Goal: Task Accomplishment & Management: Manage account settings

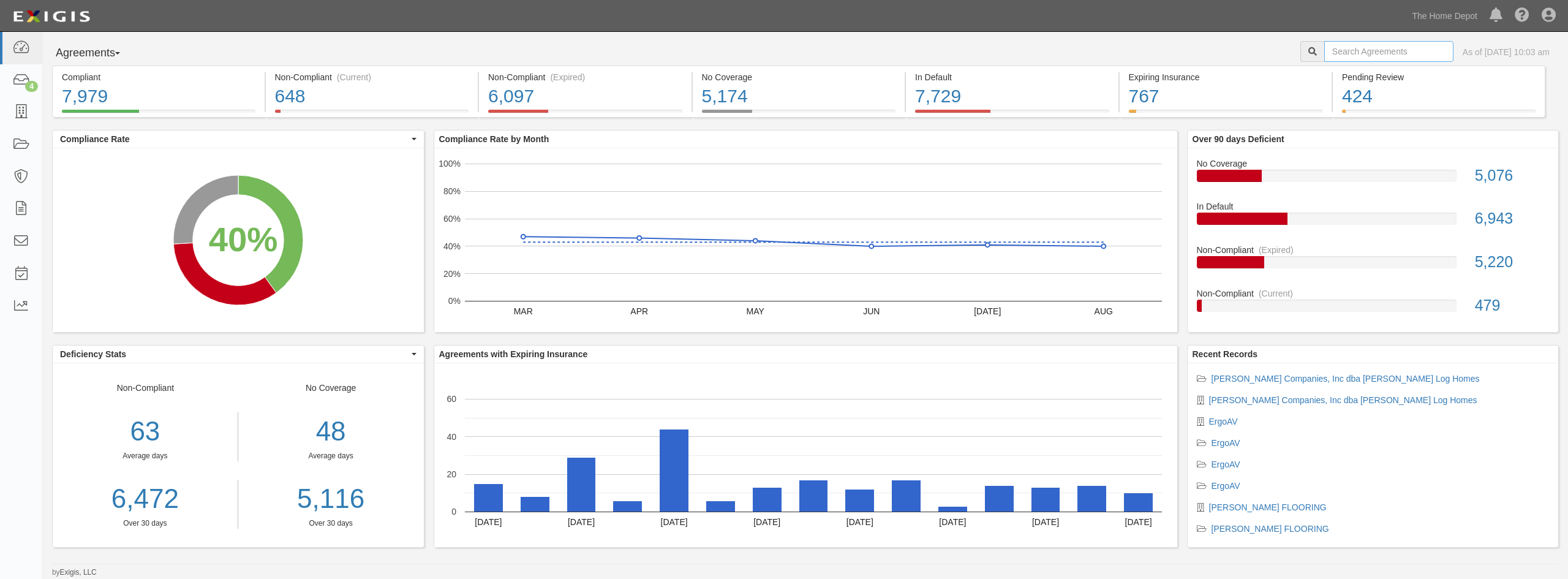
click at [1369, 44] on input "text" at bounding box center [1389, 51] width 130 height 21
type input "creations llc"
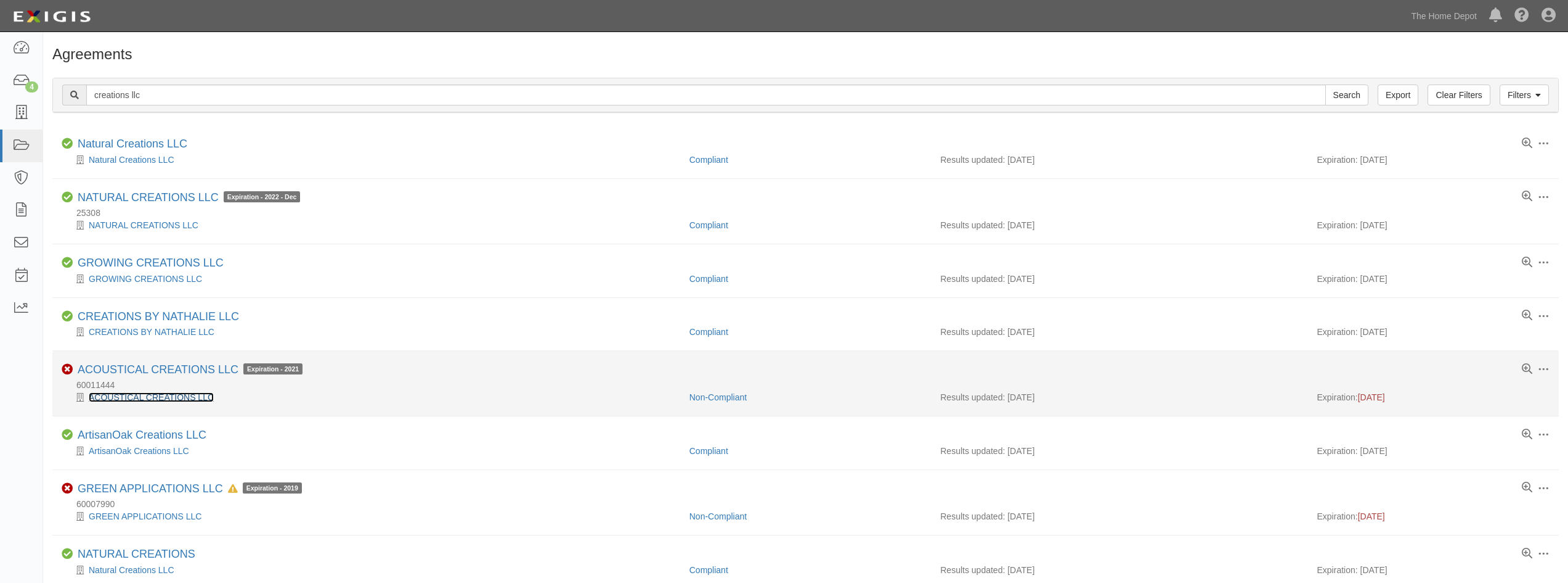
click at [142, 399] on link "ACOUSTICAL CREATIONS LLC" at bounding box center [152, 397] width 125 height 10
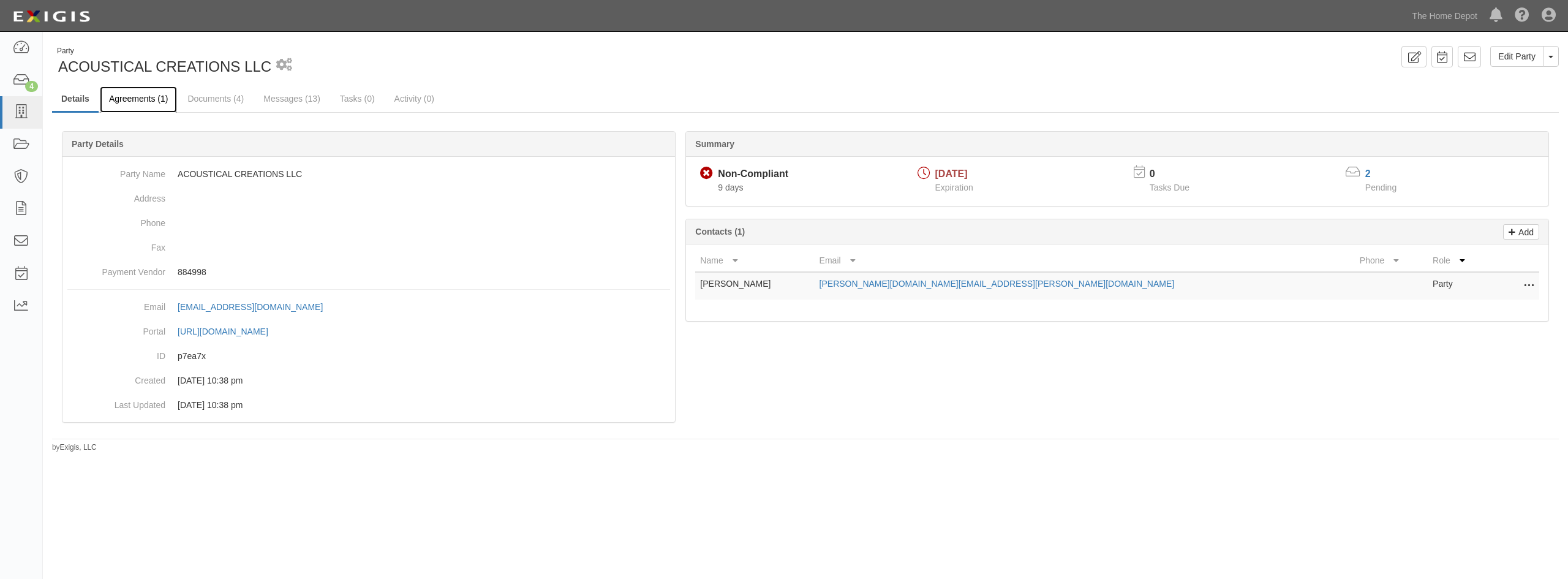
click at [149, 101] on link "Agreements (1)" at bounding box center [138, 100] width 77 height 26
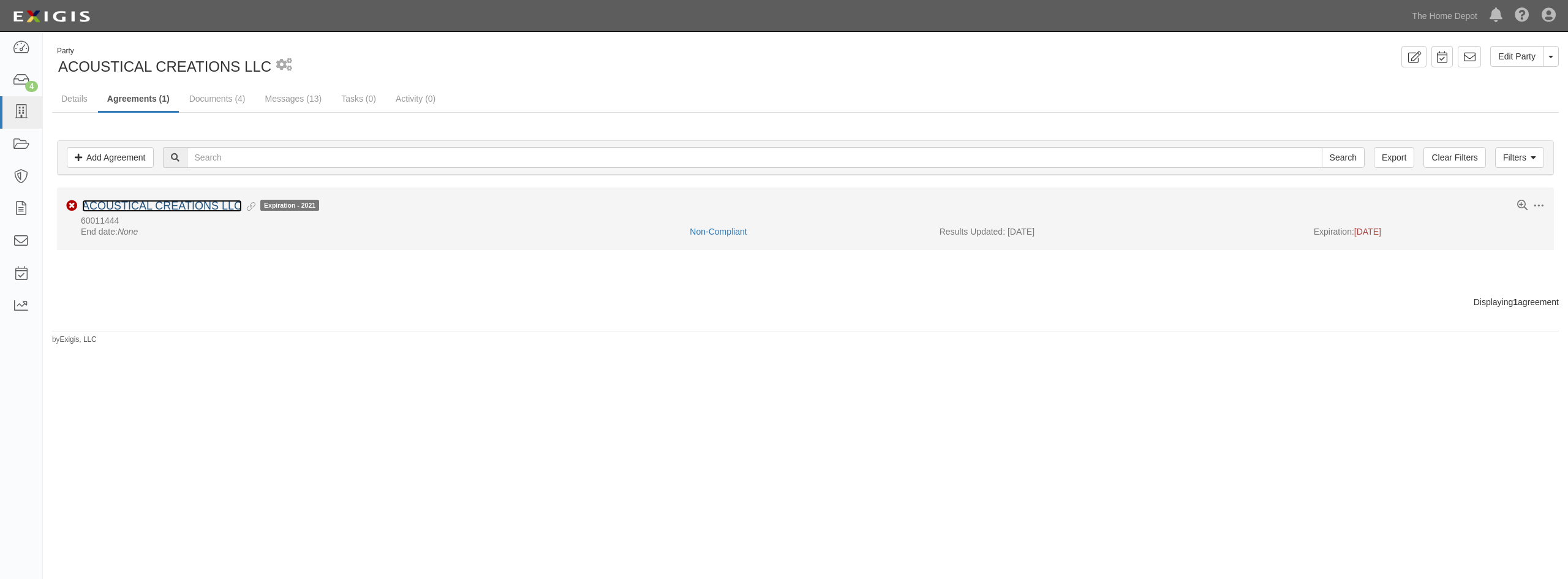
click at [175, 208] on link "ACOUSTICAL CREATIONS LLC" at bounding box center [162, 206] width 160 height 12
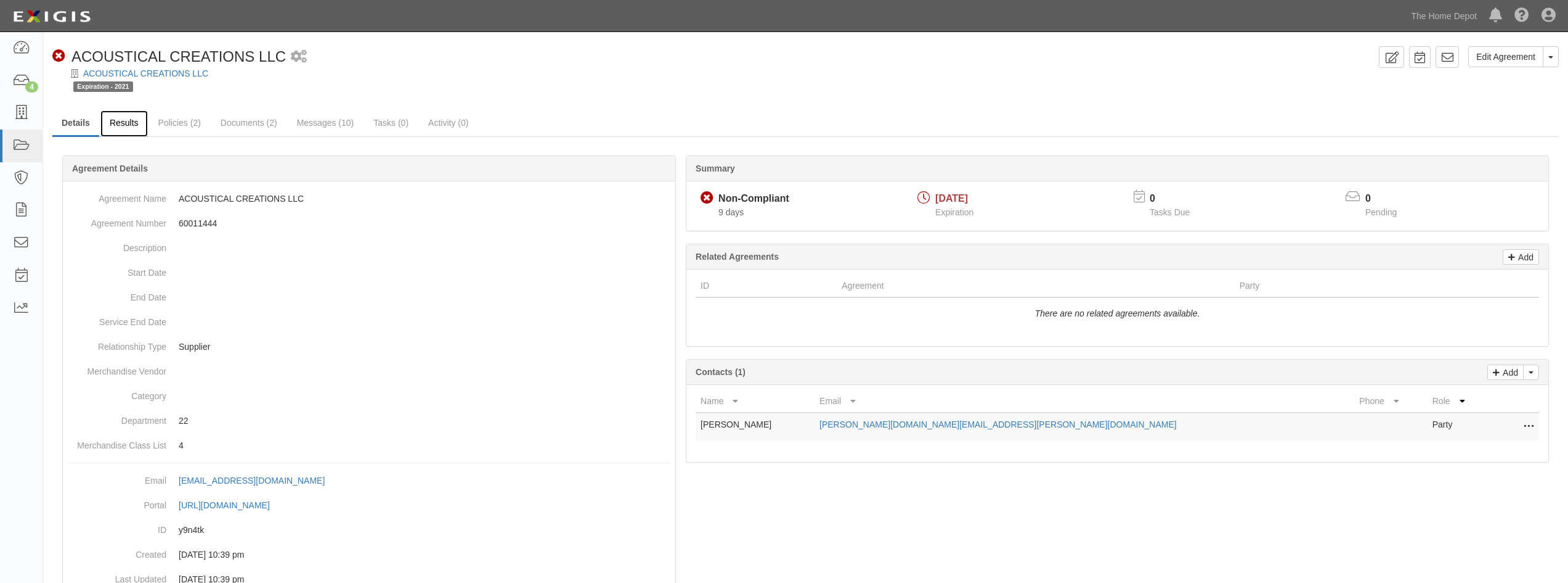
click at [133, 128] on link "Results" at bounding box center [124, 123] width 48 height 26
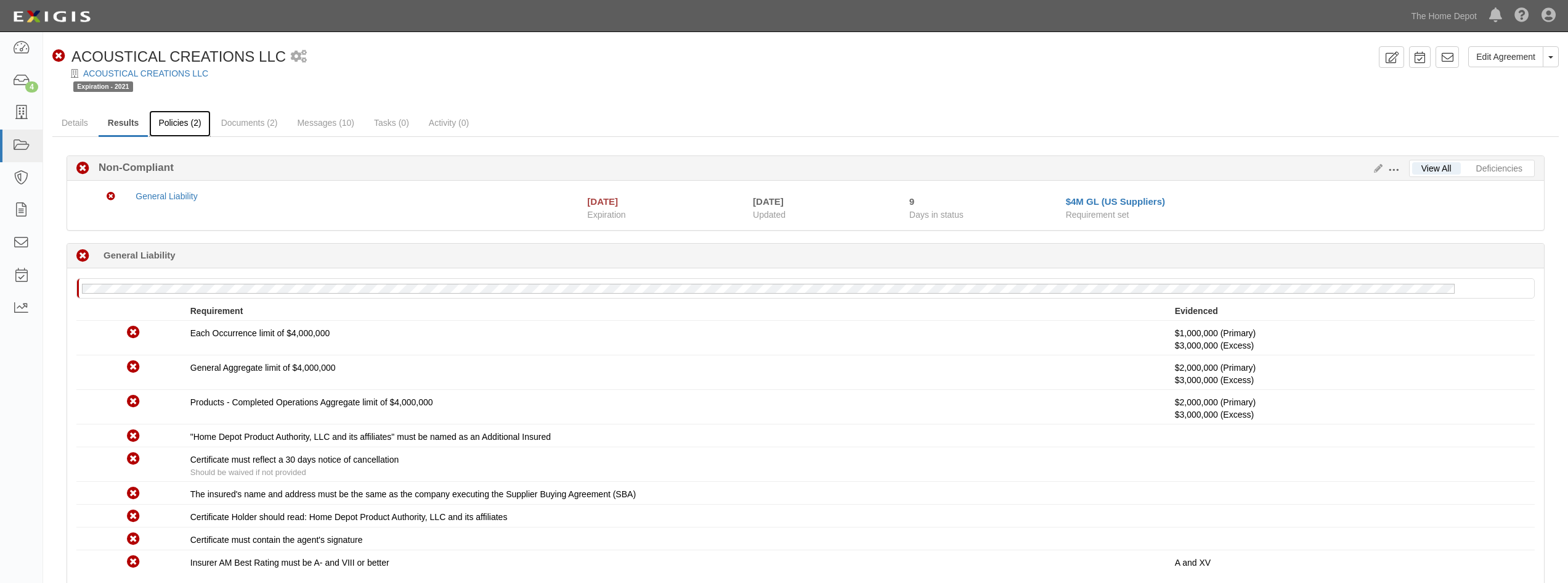
click at [187, 118] on link "Policies (2)" at bounding box center [179, 123] width 61 height 26
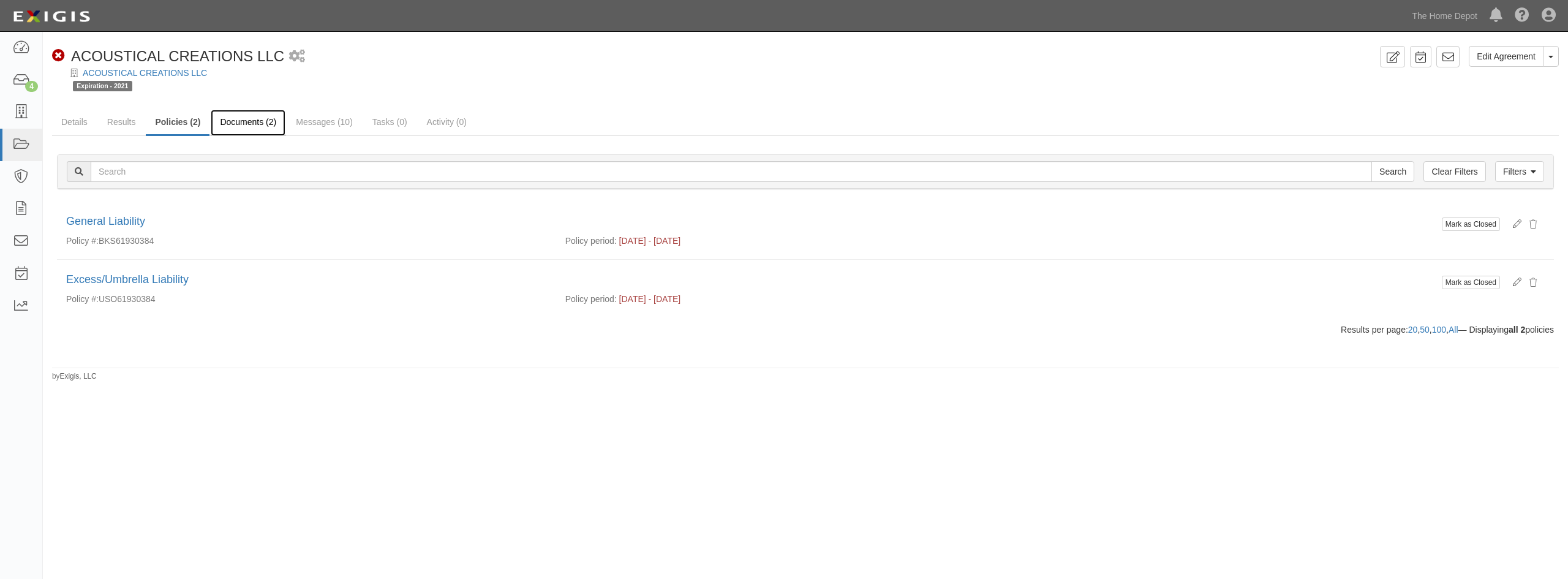
click at [249, 124] on link "Documents (2)" at bounding box center [248, 123] width 75 height 26
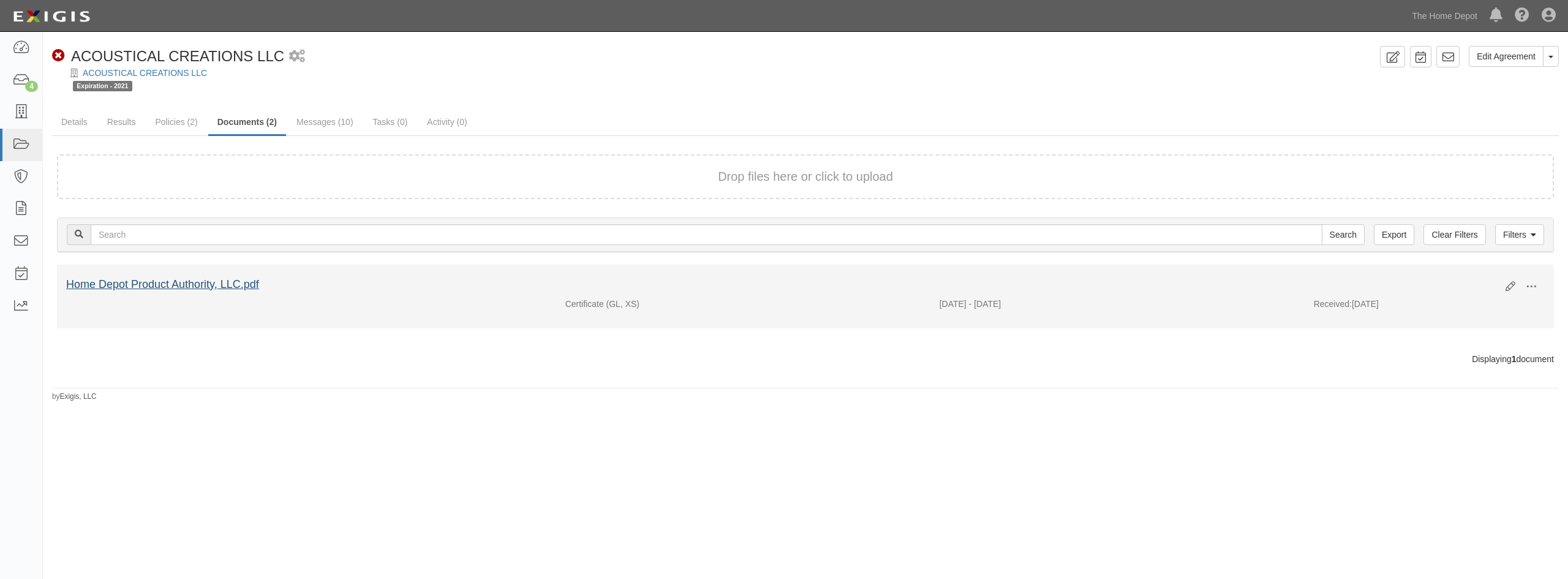
click at [208, 281] on div "Home Depot Product Authority, LLC.pdf" at bounding box center [781, 285] width 1430 height 16
click at [231, 285] on link "Home Depot Product Authority, LLC.pdf" at bounding box center [163, 285] width 193 height 12
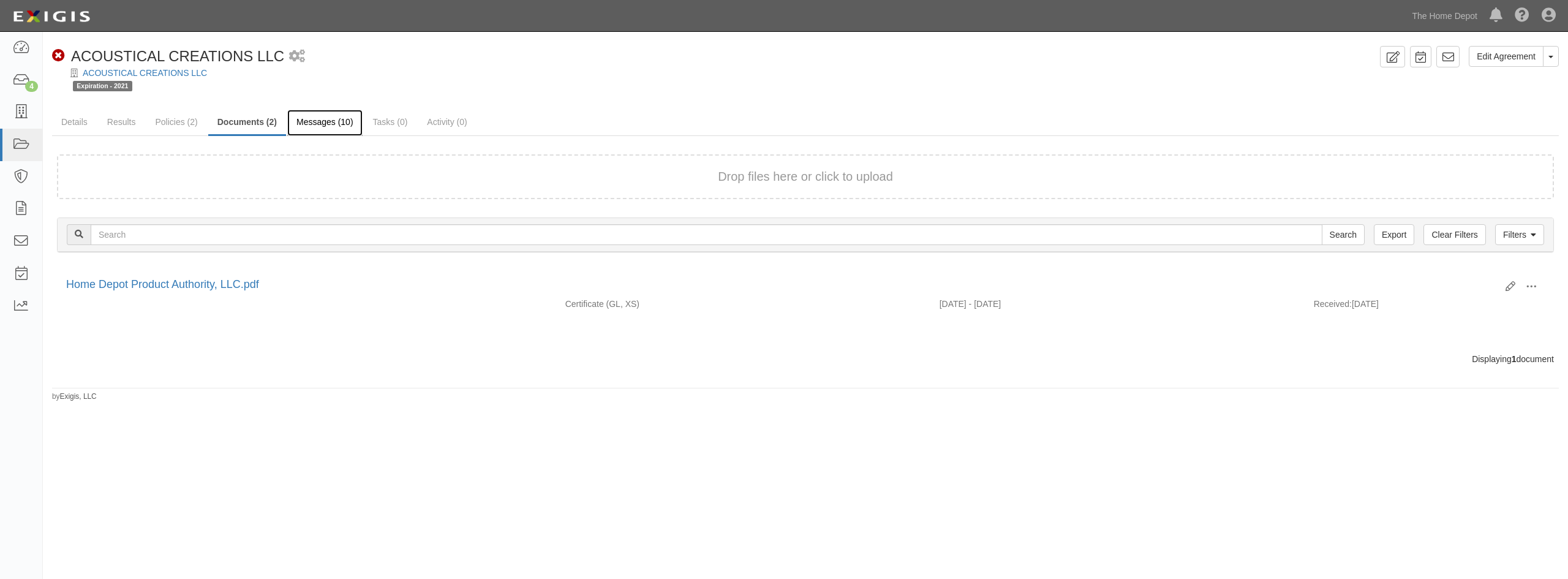
click at [312, 131] on link "Messages (10)" at bounding box center [324, 123] width 75 height 26
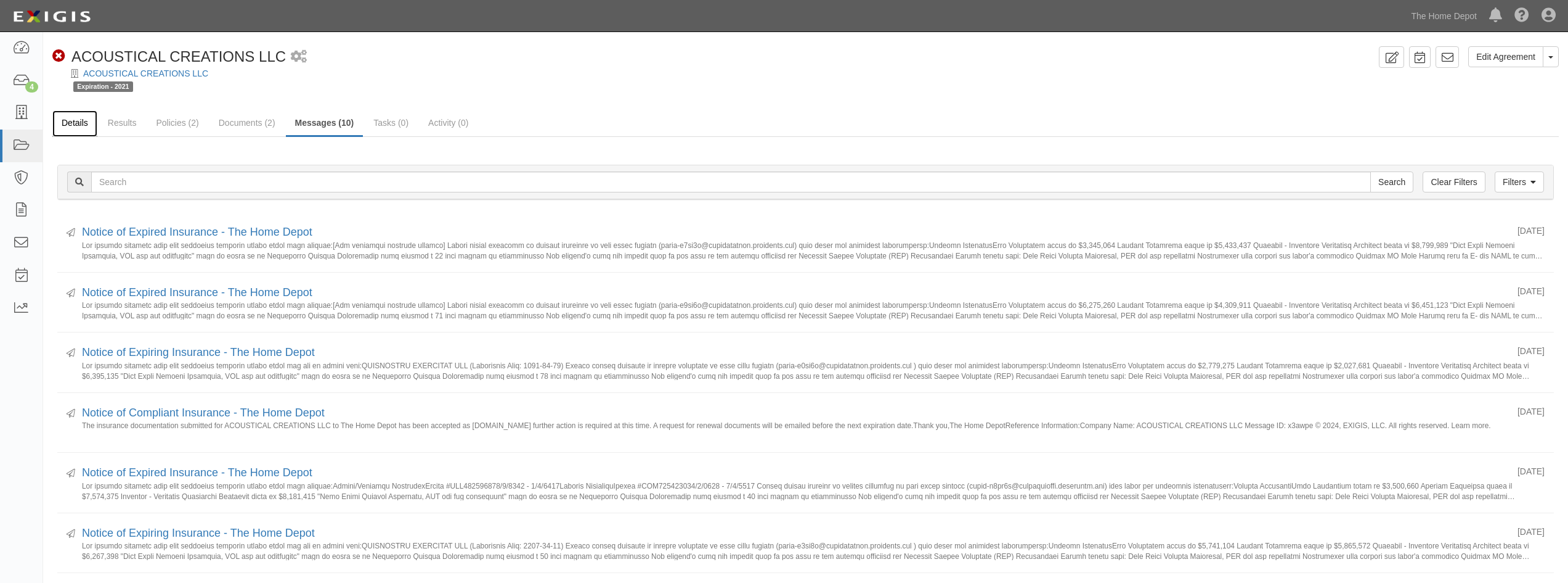
click at [75, 128] on link "Details" at bounding box center [75, 123] width 45 height 26
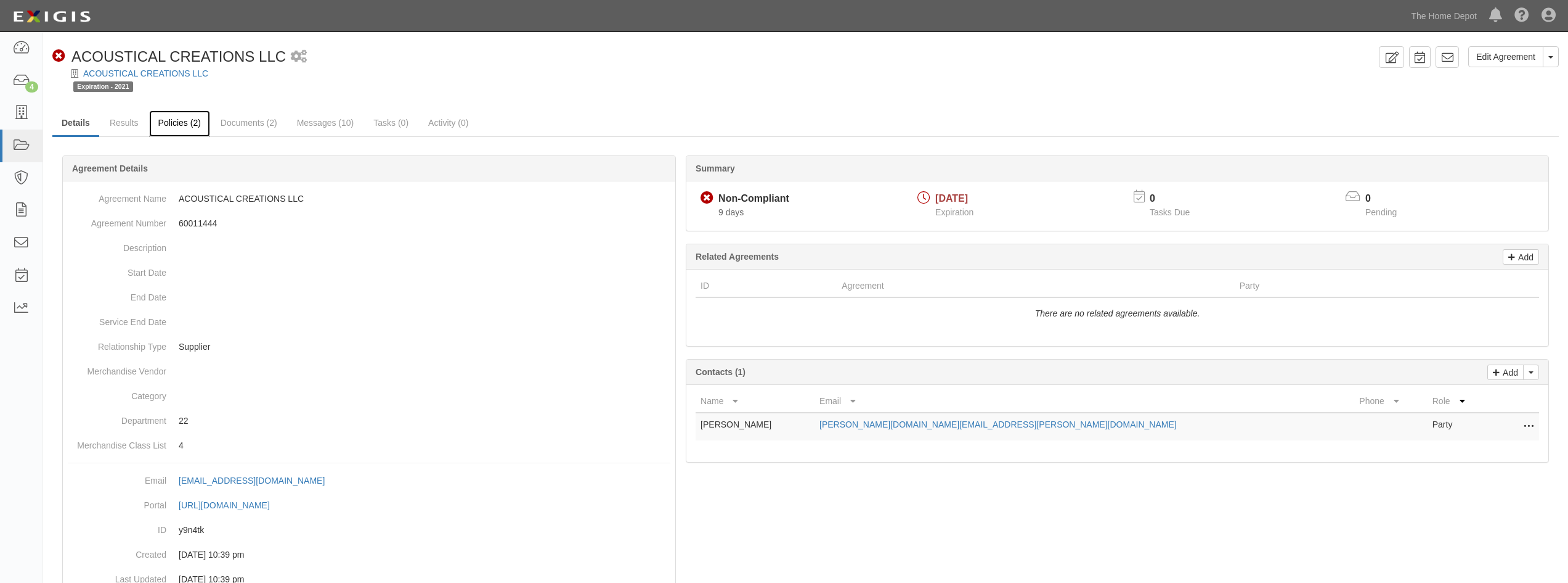
click at [190, 127] on link "Policies (2)" at bounding box center [179, 123] width 61 height 26
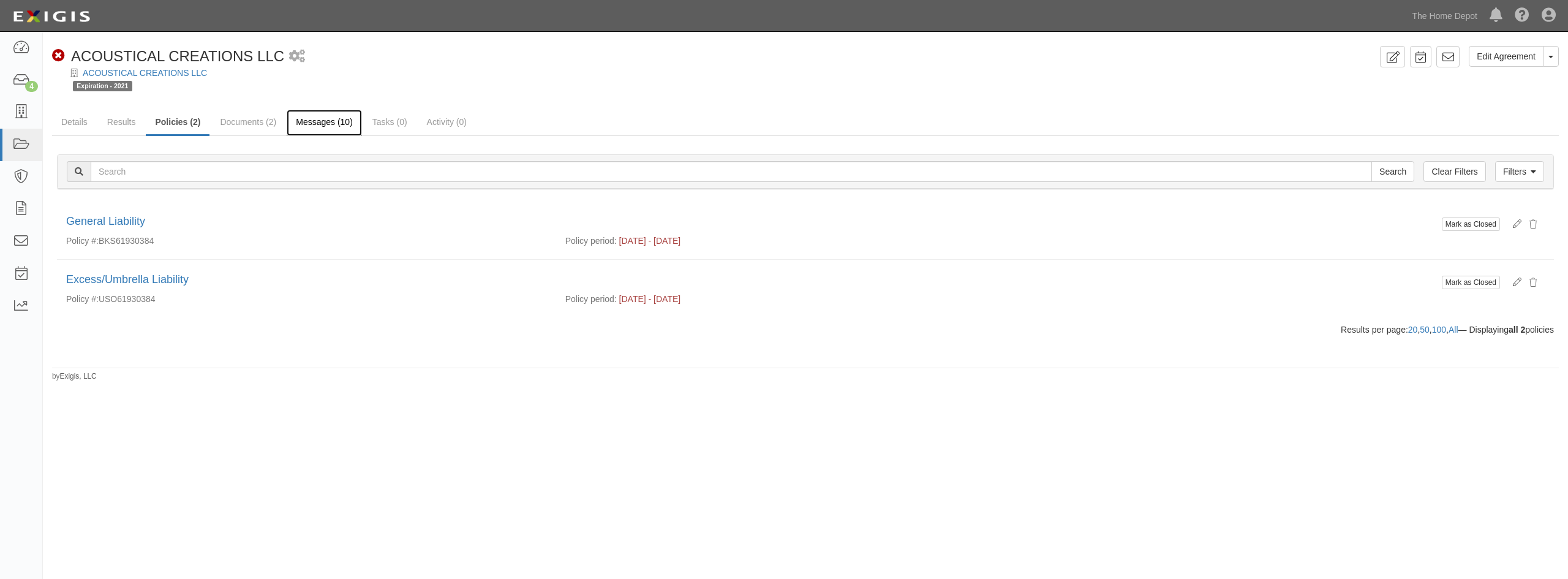
click at [330, 118] on link "Messages (10)" at bounding box center [324, 123] width 75 height 26
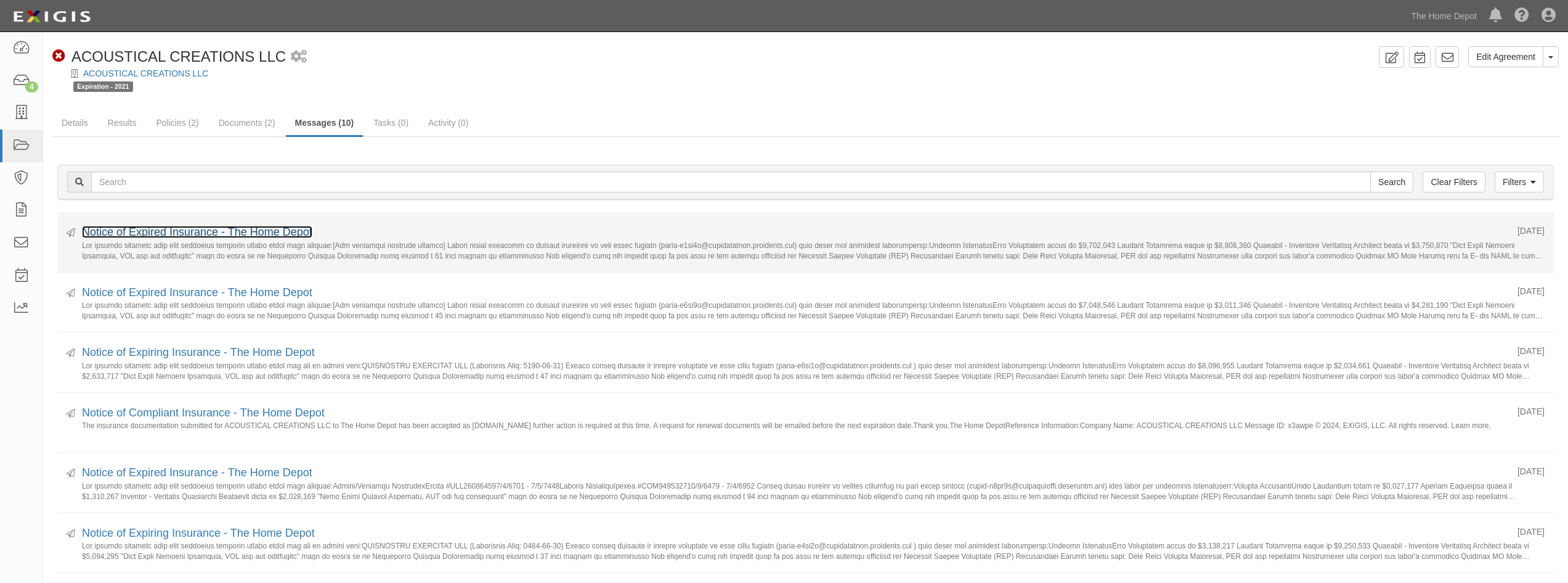
click at [143, 233] on link "Notice of Expired Insurance - The Home Depot" at bounding box center [197, 232] width 231 height 13
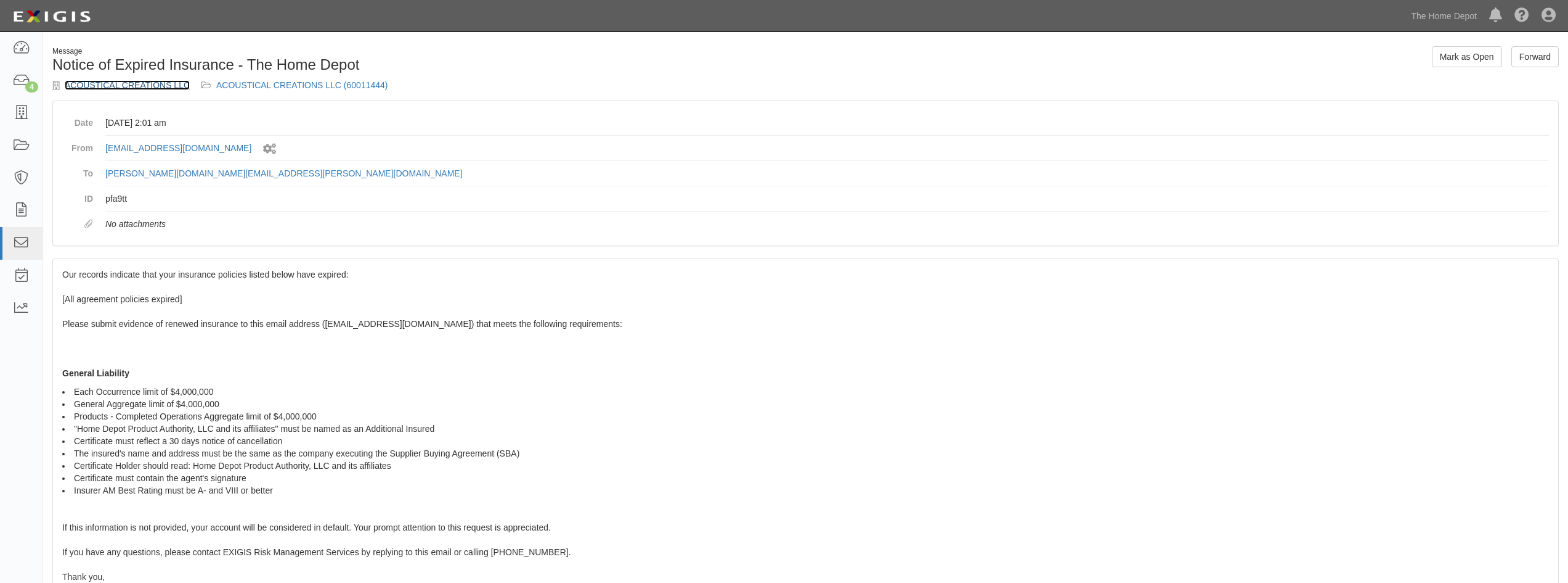
click at [138, 89] on link "ACOUSTICAL CREATIONS LLC" at bounding box center [127, 85] width 125 height 10
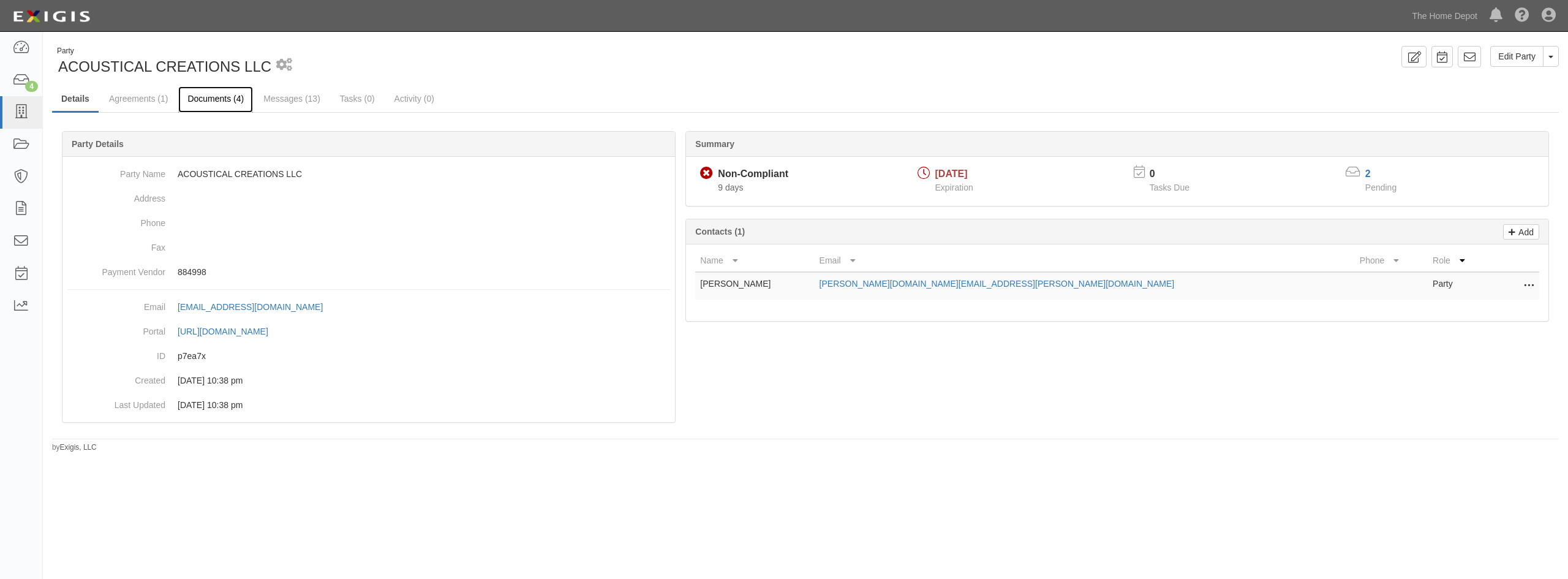
click at [213, 108] on link "Documents (4)" at bounding box center [215, 100] width 75 height 26
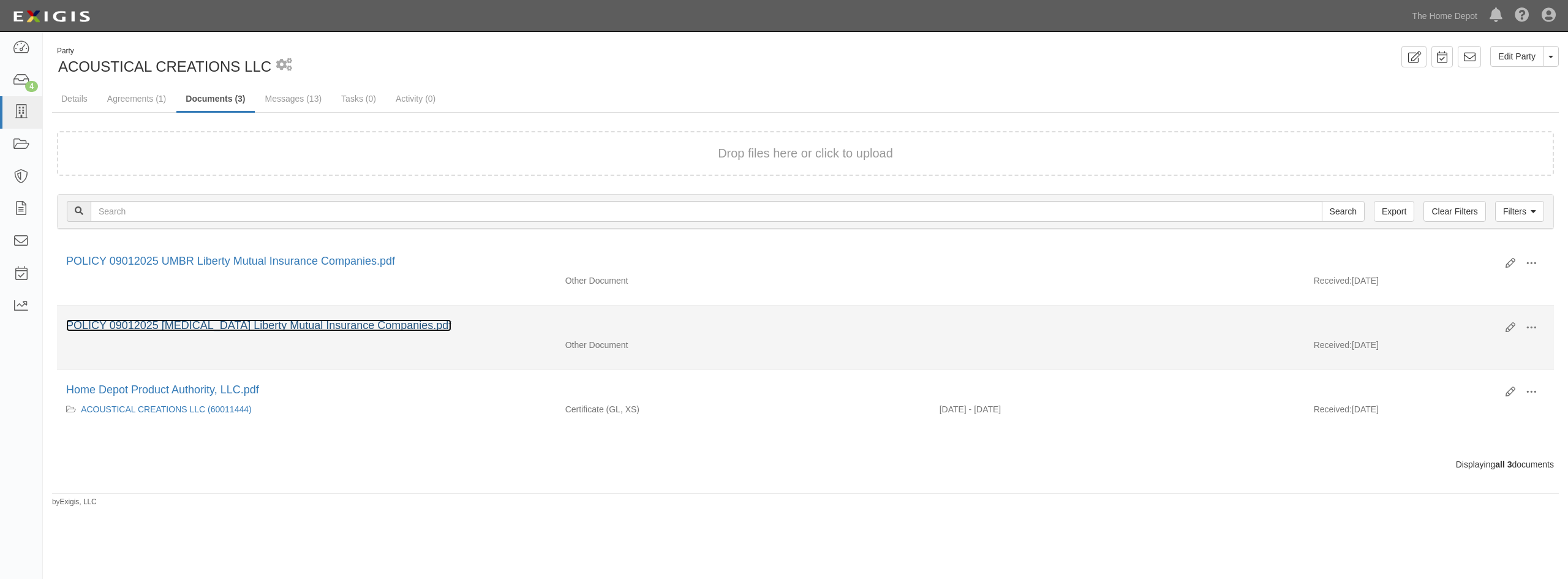
click at [285, 329] on link "POLICY 09012025 [MEDICAL_DATA] Liberty Mutual Insurance Companies.pdf" at bounding box center [258, 325] width 385 height 12
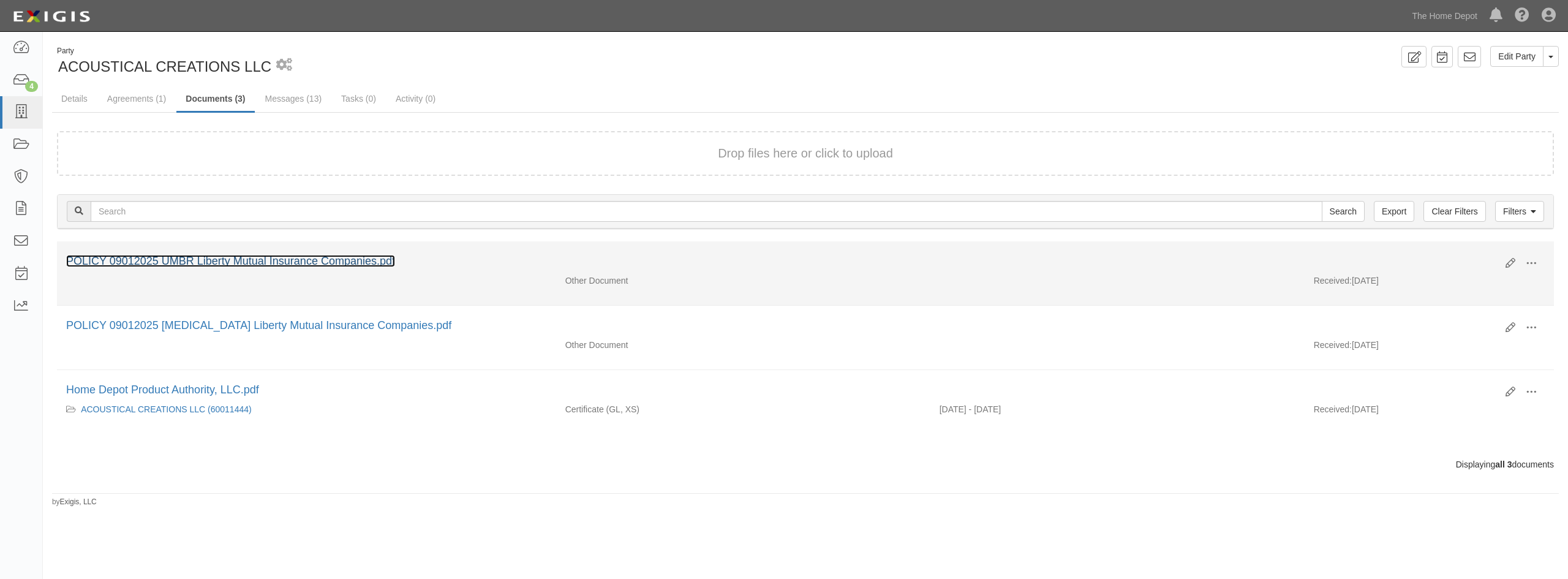
click at [215, 262] on link "POLICY 09012025 UMBR Liberty Mutual Insurance Companies.pdf" at bounding box center [230, 261] width 329 height 12
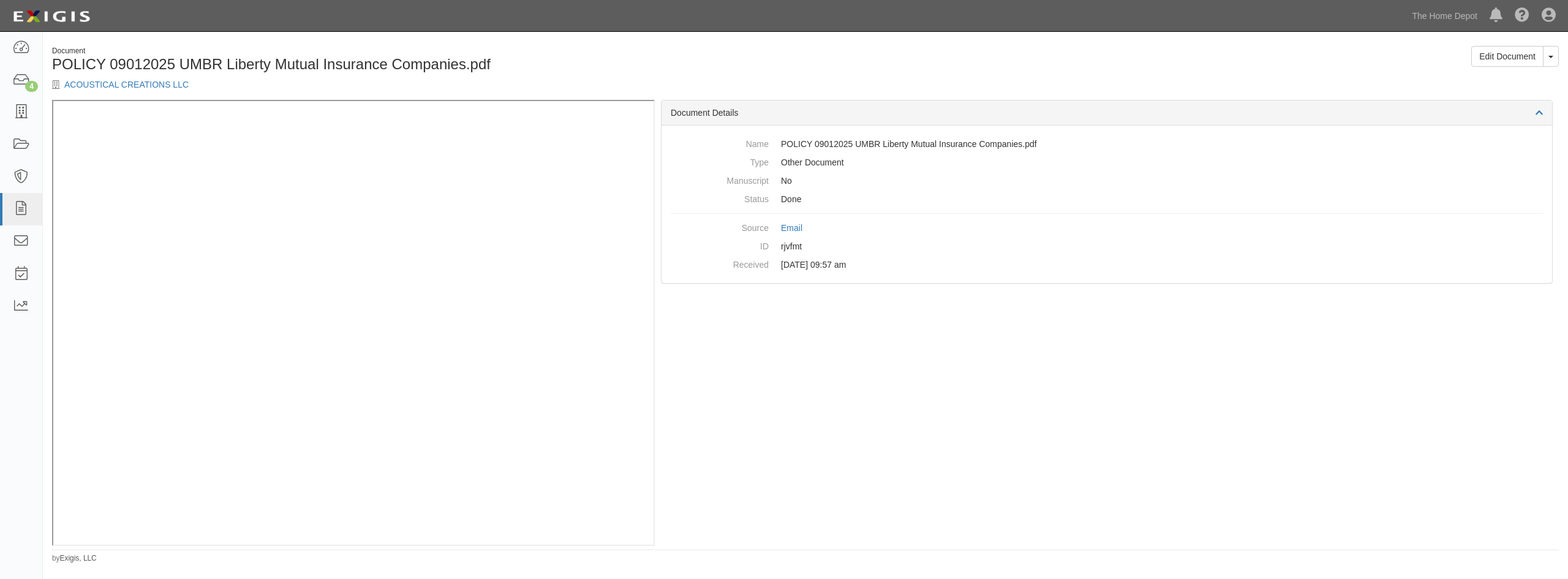
click at [102, 90] on div "ACOUSTICAL CREATIONS LLC" at bounding box center [424, 85] width 744 height 12
click at [106, 78] on div "Document POLICY 09012025 UMBR Liberty Mutual Insurance Companies.pdf ACOUSTICAL…" at bounding box center [424, 73] width 763 height 54
click at [108, 82] on link "ACOUSTICAL CREATIONS LLC" at bounding box center [126, 85] width 125 height 10
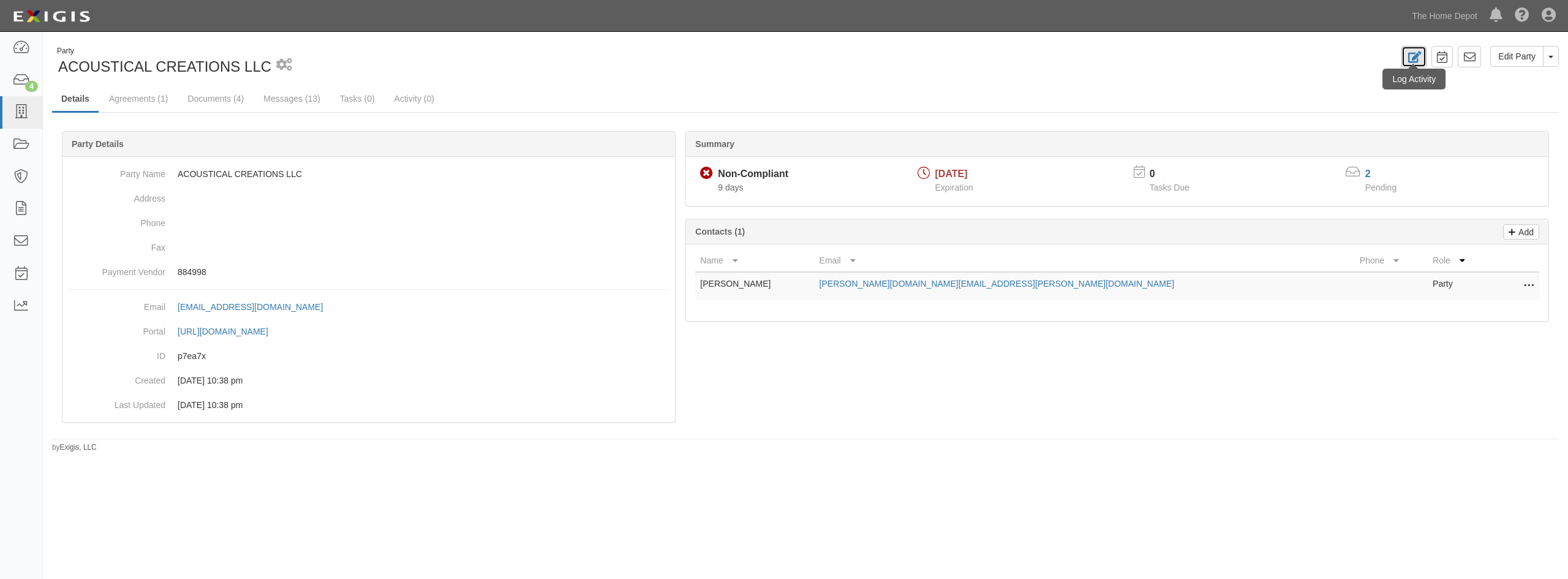
click at [1412, 63] on icon at bounding box center [1414, 57] width 14 height 12
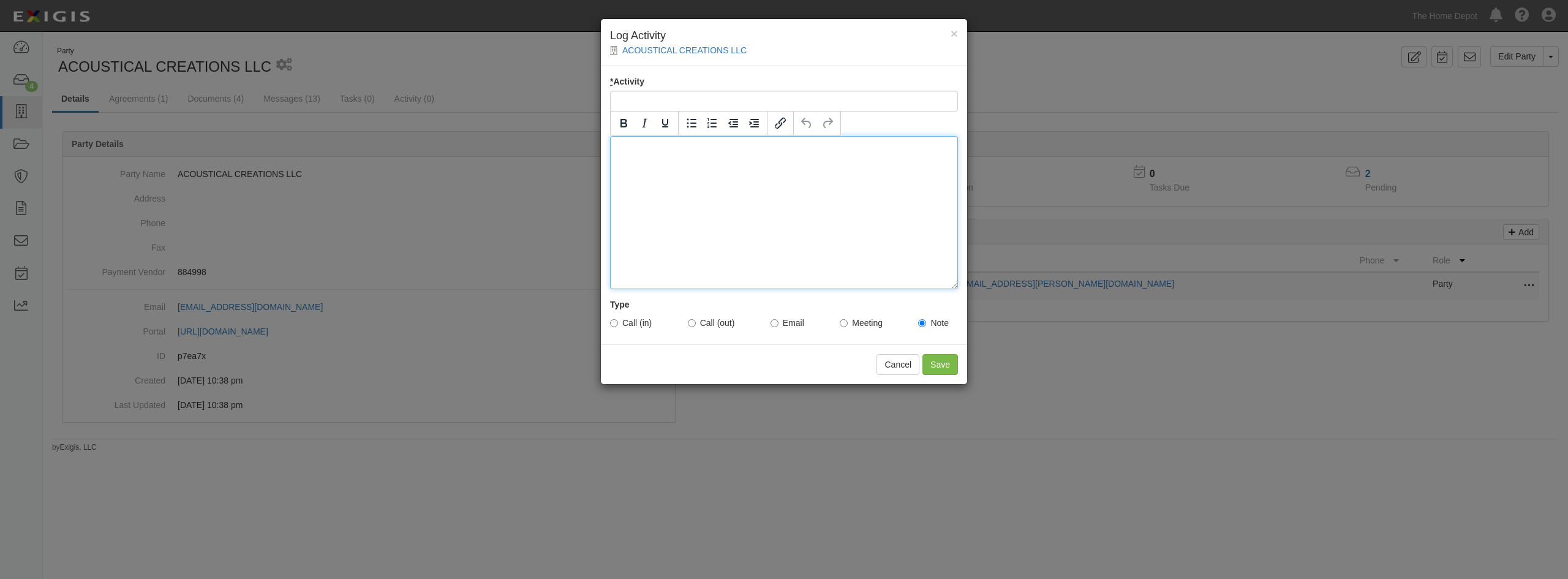
click at [835, 207] on div at bounding box center [784, 212] width 348 height 153
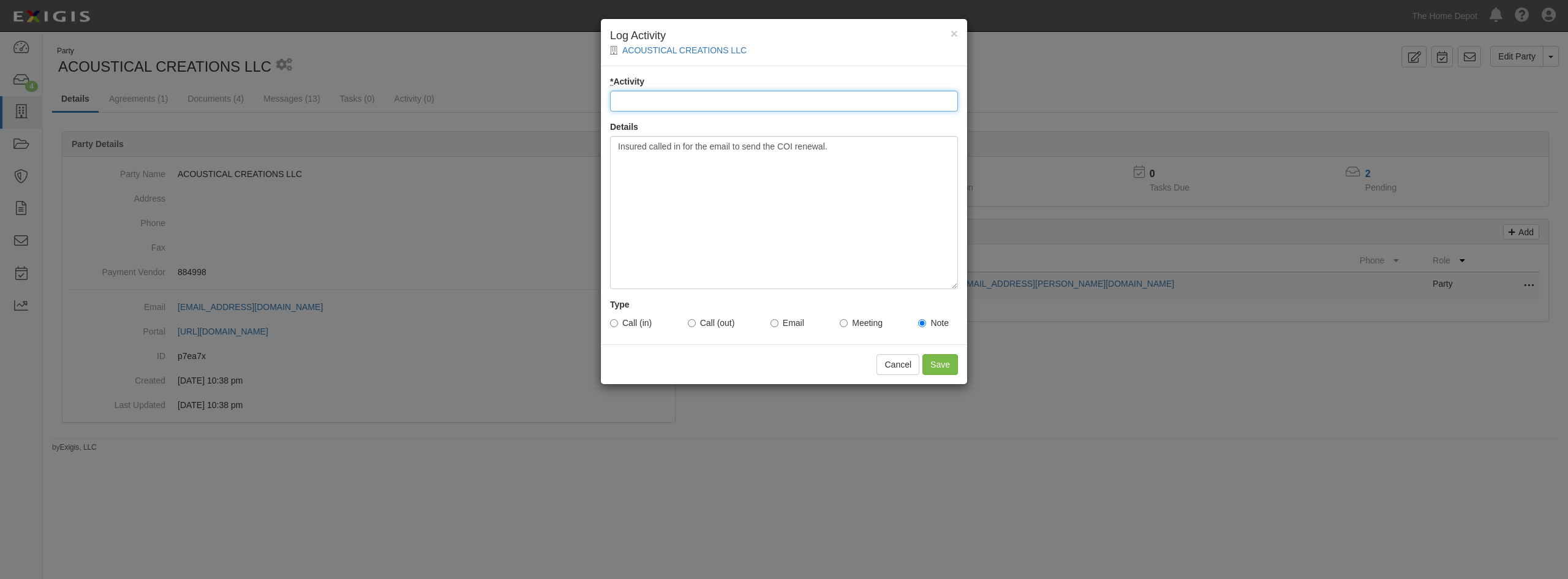
click at [828, 105] on input "* Activity" at bounding box center [784, 101] width 348 height 21
type input "COI Renewal Inquiry"
click at [617, 322] on input "Call (in)" at bounding box center [614, 322] width 8 height 8
radio input "true"
click at [934, 368] on input "Save" at bounding box center [940, 364] width 35 height 21
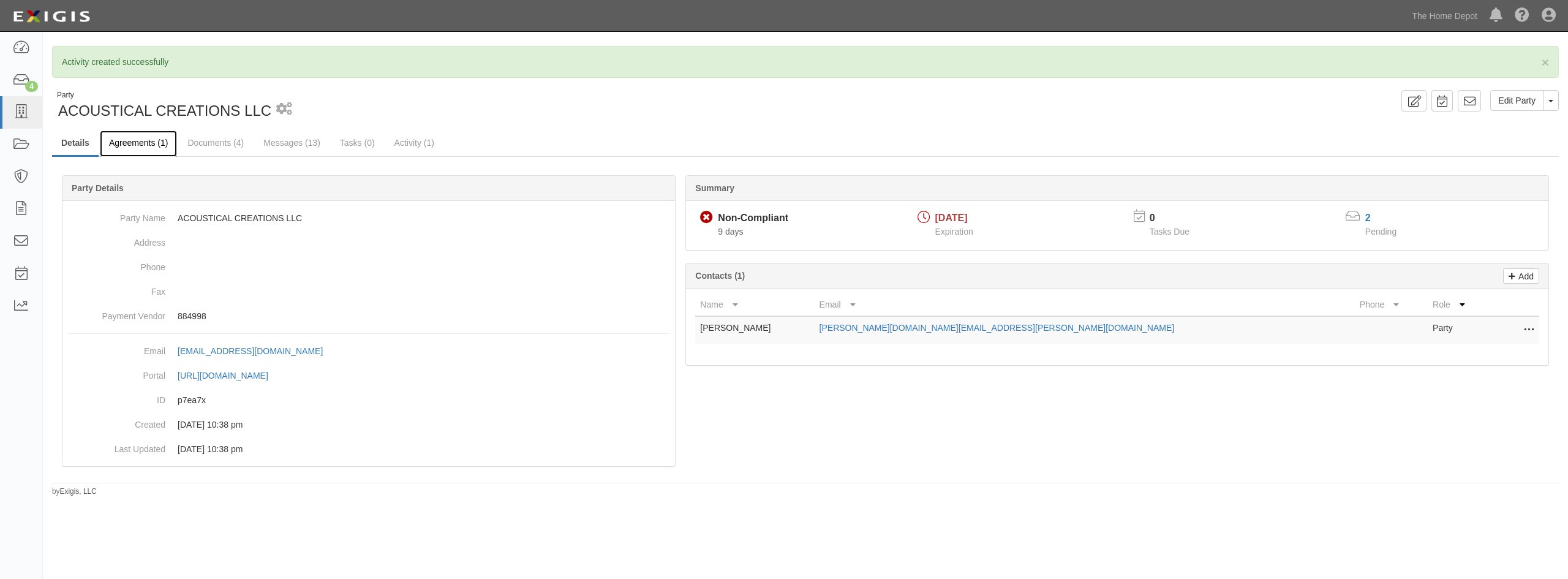
click at [139, 151] on link "Agreements (1)" at bounding box center [138, 144] width 77 height 26
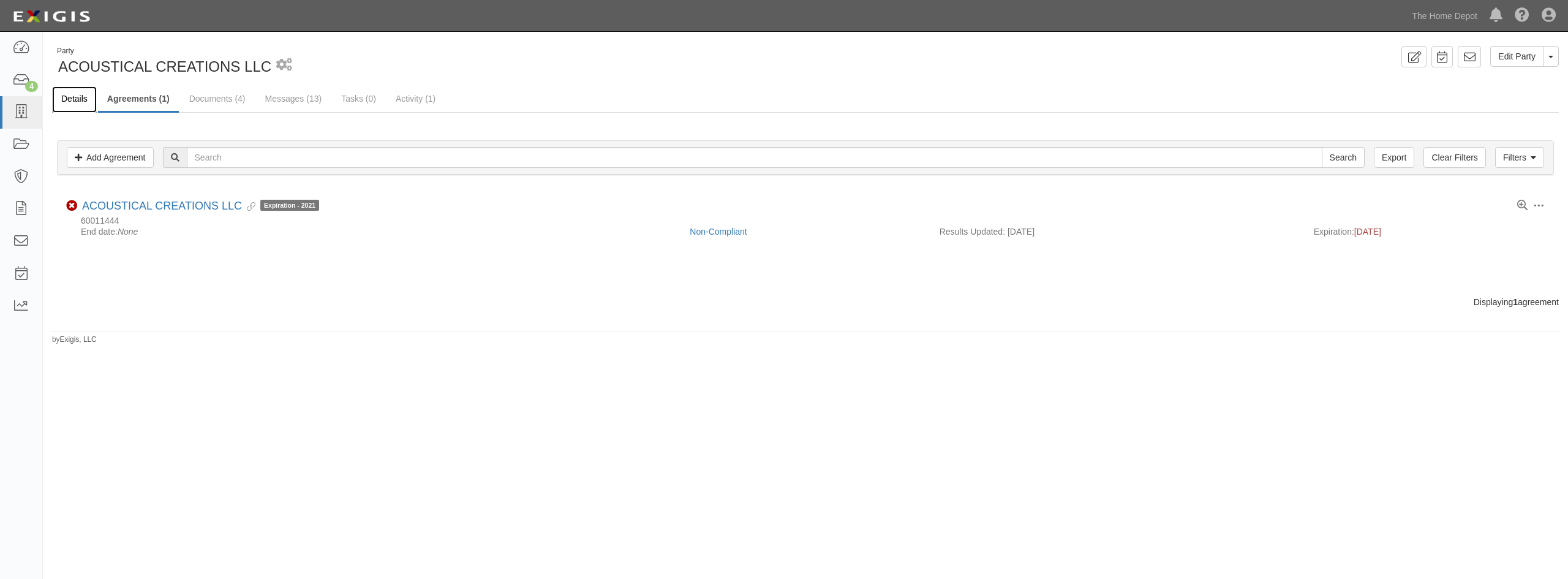
click at [74, 92] on link "Details" at bounding box center [75, 100] width 45 height 26
